Goal: Task Accomplishment & Management: Use online tool/utility

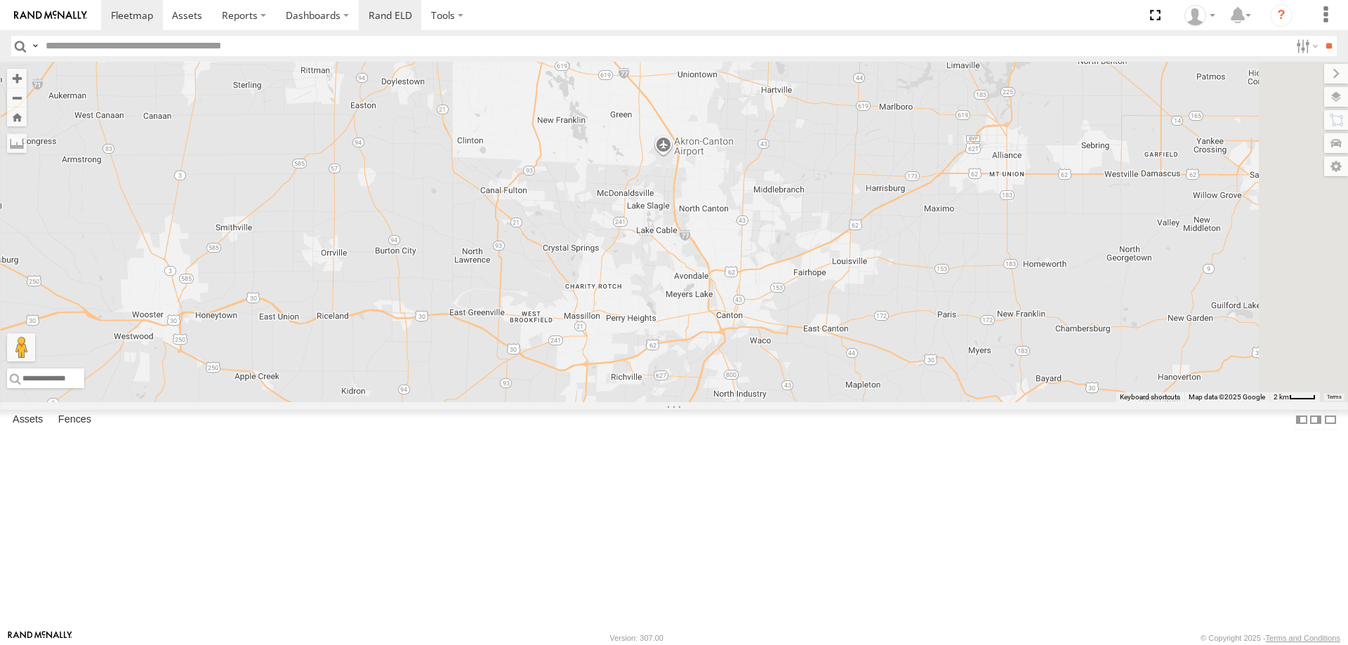
click at [383, 15] on link "Rand ELD" at bounding box center [390, 15] width 63 height 30
click at [173, 17] on span at bounding box center [187, 14] width 30 height 13
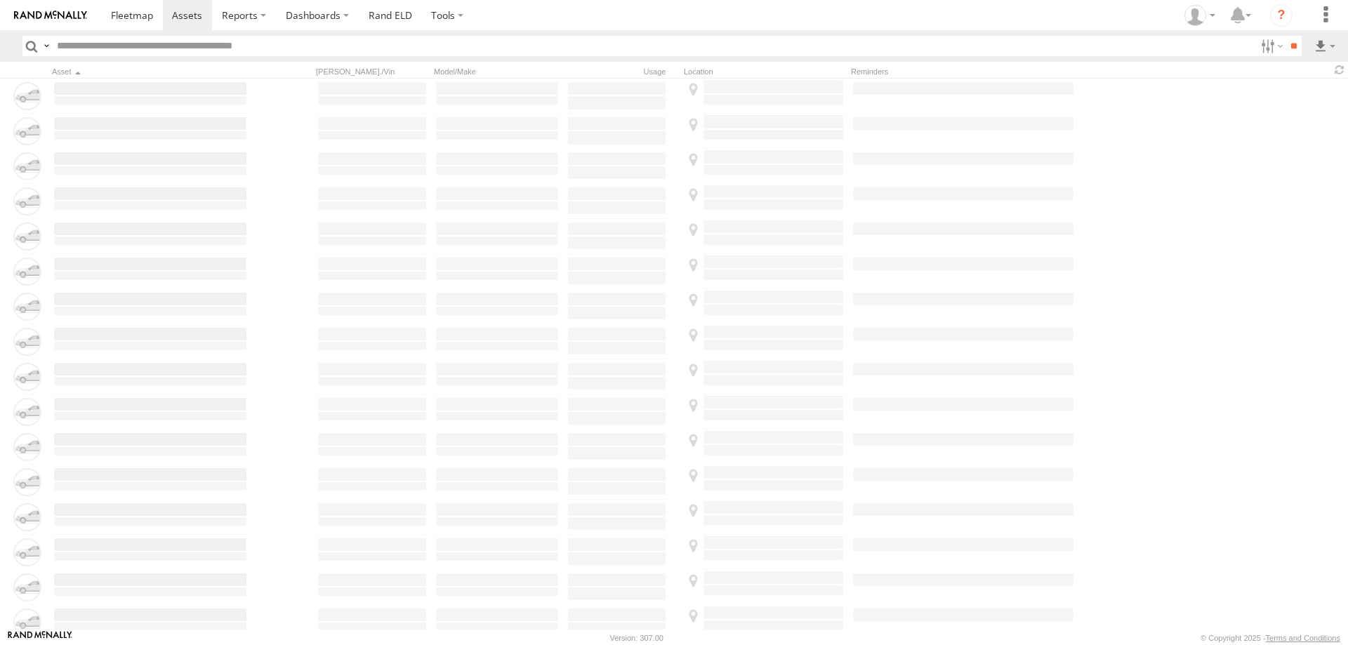
click at [249, 15] on span at bounding box center [240, 14] width 36 height 13
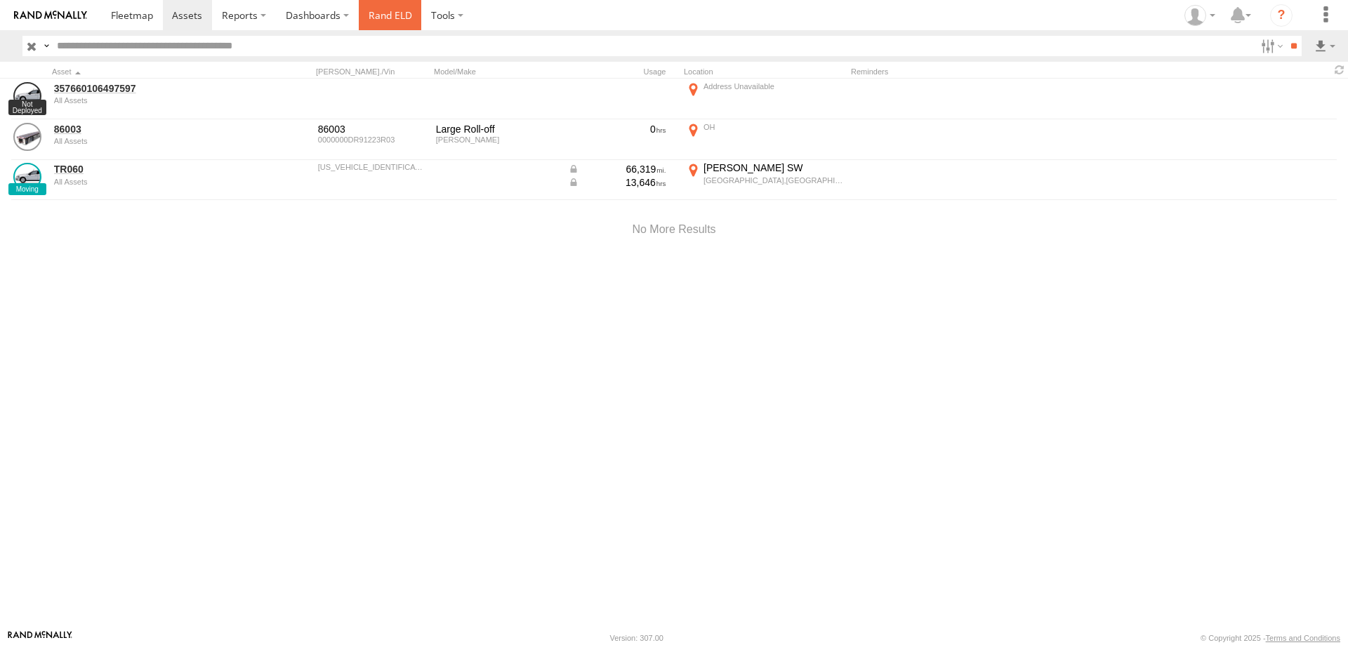
click at [392, 13] on link "Rand ELD" at bounding box center [390, 15] width 63 height 30
click at [1211, 13] on div at bounding box center [1199, 15] width 41 height 21
click at [1198, 119] on span at bounding box center [1204, 123] width 24 height 15
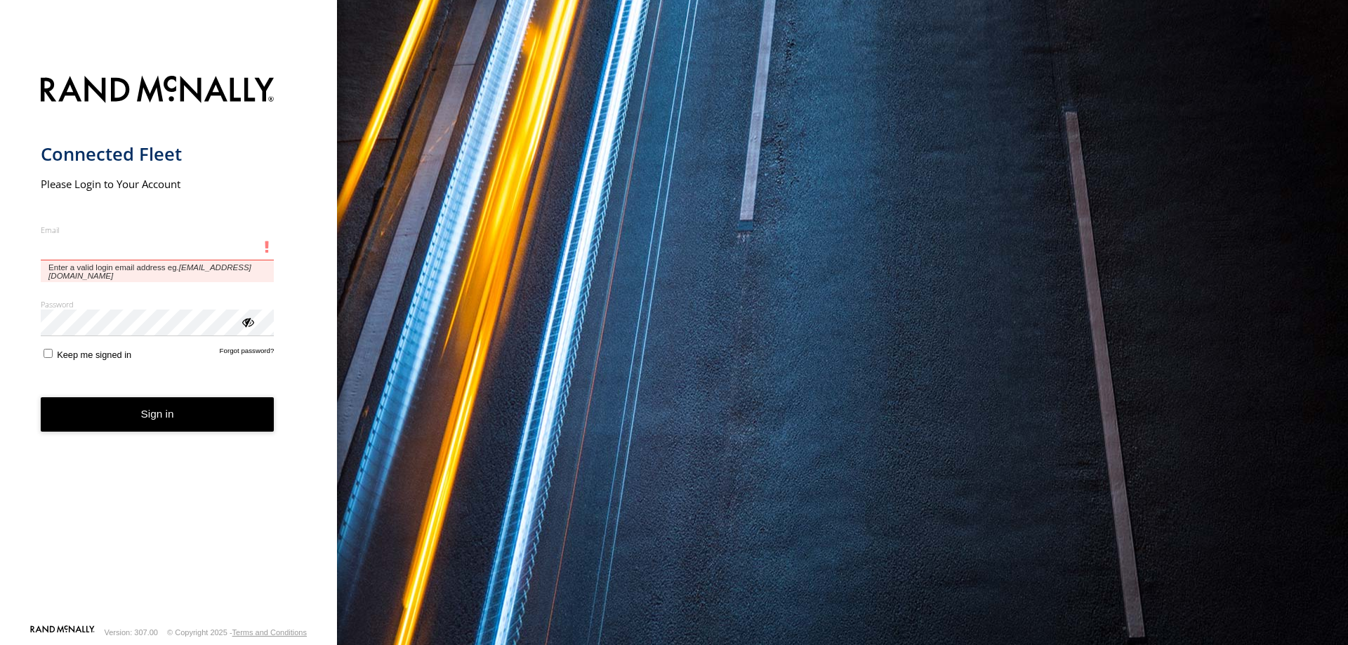
click at [84, 252] on input "Email" at bounding box center [158, 247] width 234 height 25
type input "**********"
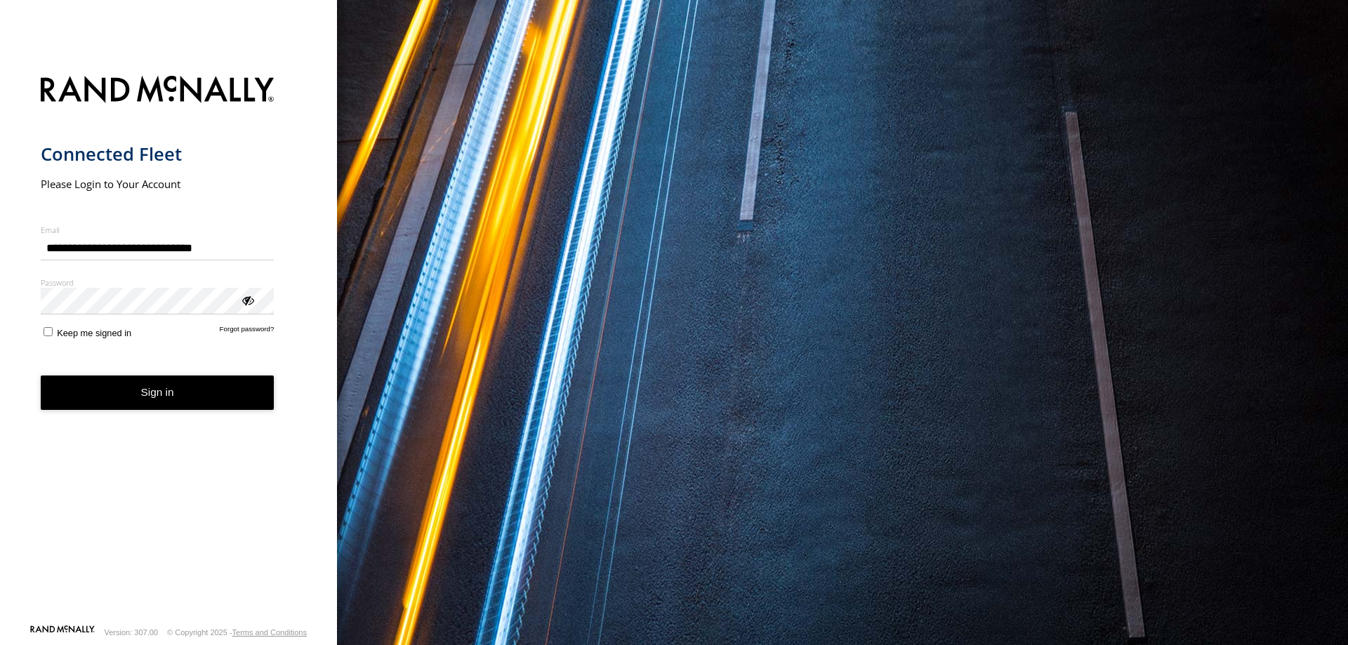
click at [123, 392] on button "Sign in" at bounding box center [158, 393] width 234 height 34
